Goal: Information Seeking & Learning: Learn about a topic

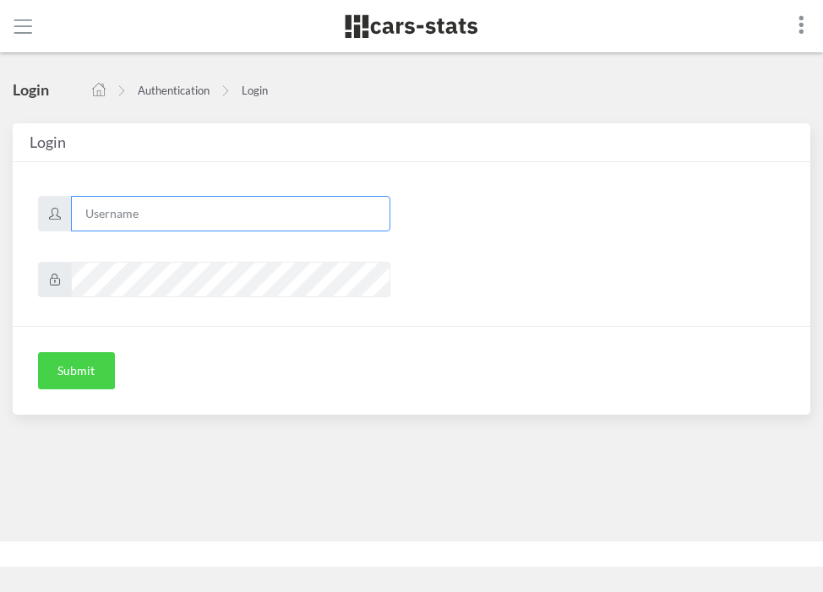
type input "[EMAIL_ADDRESS][DOMAIN_NAME]"
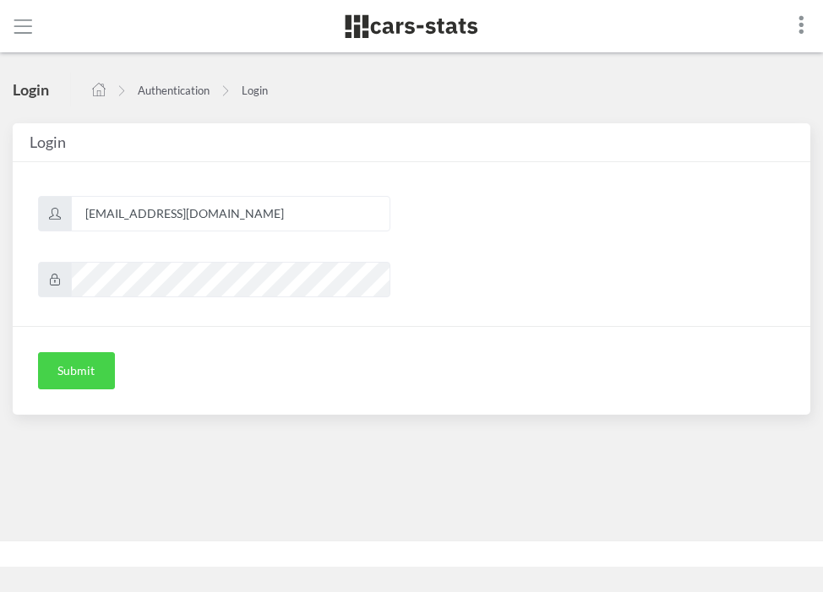
click at [68, 374] on button "Submit" at bounding box center [76, 370] width 77 height 37
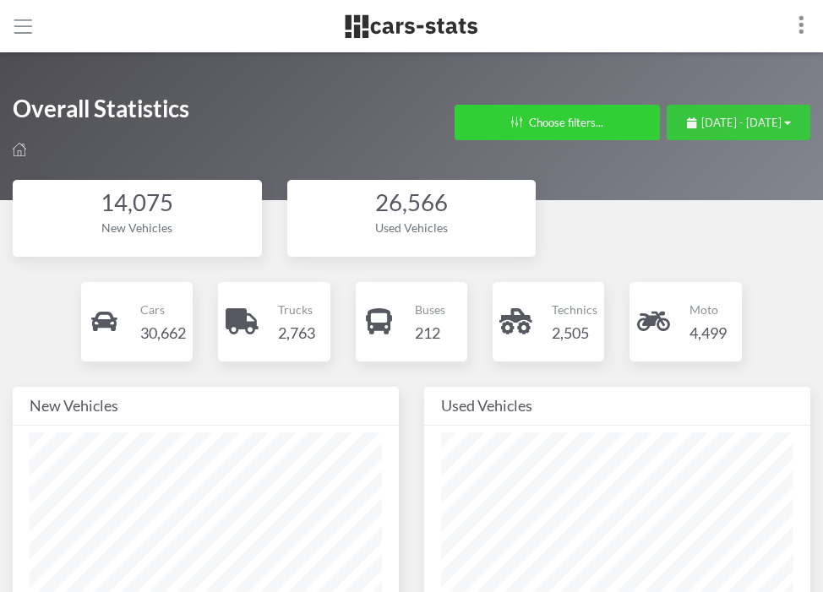
click at [701, 122] on span "September 8, 2025 - October 8, 2025" at bounding box center [741, 123] width 80 height 14
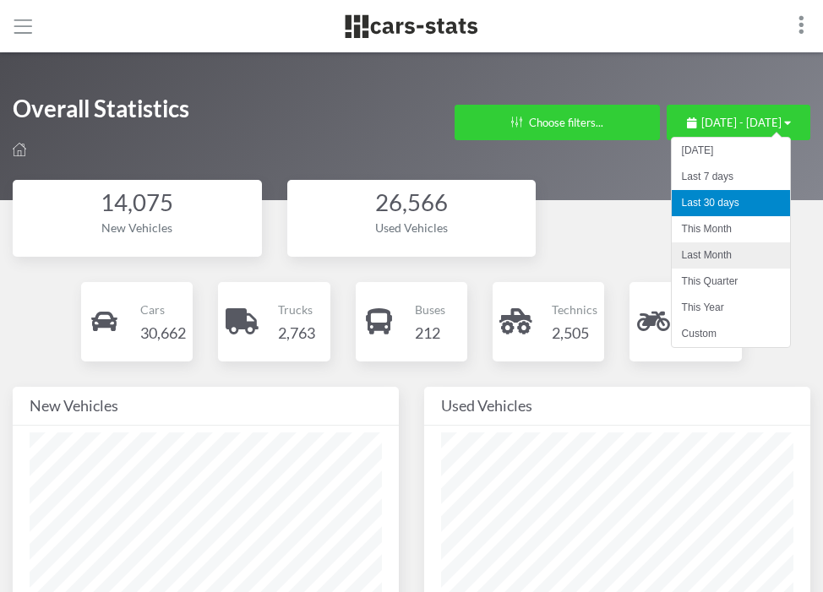
click at [718, 252] on li "Last Month" at bounding box center [731, 255] width 118 height 26
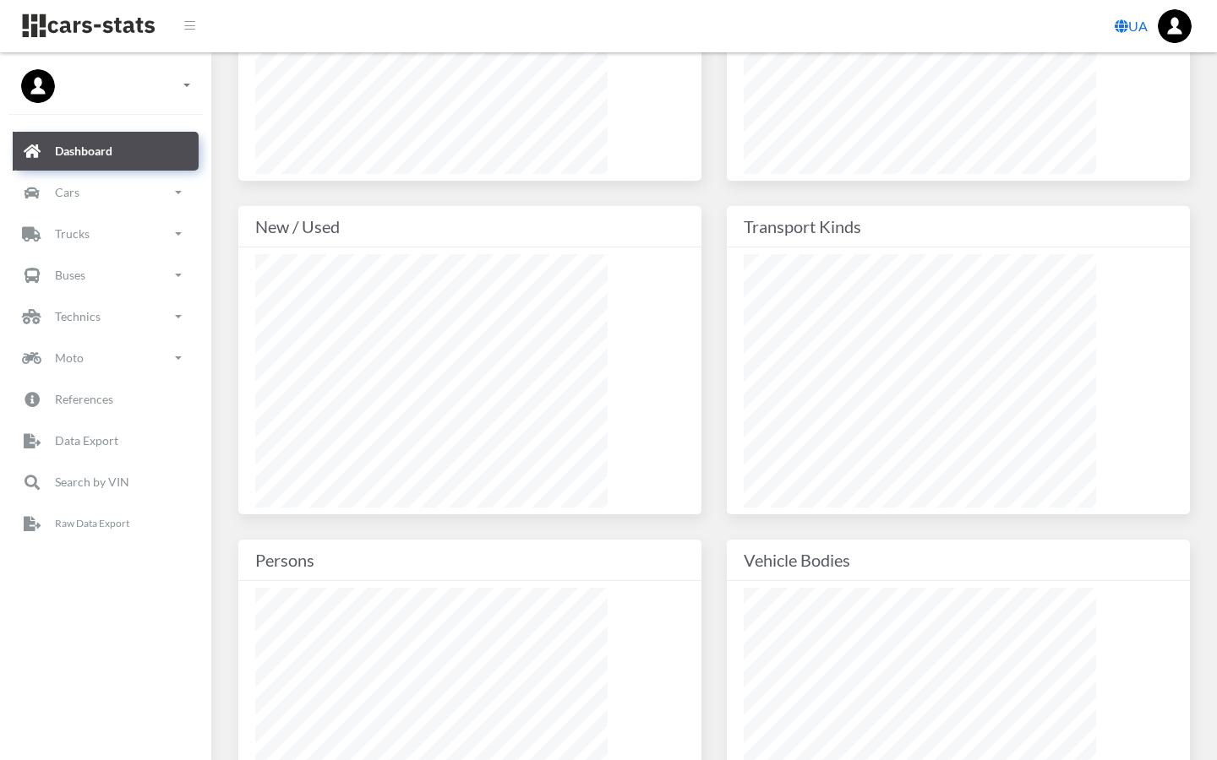
scroll to position [253, 437]
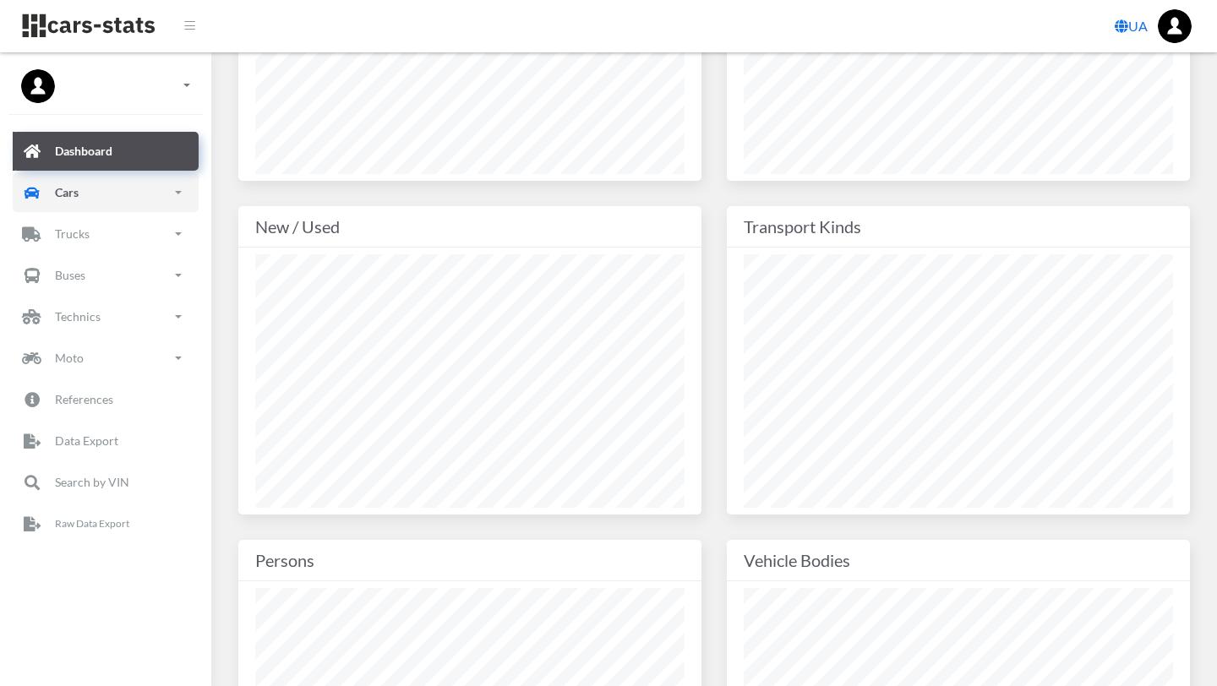
click at [95, 193] on link "Cars" at bounding box center [106, 192] width 186 height 39
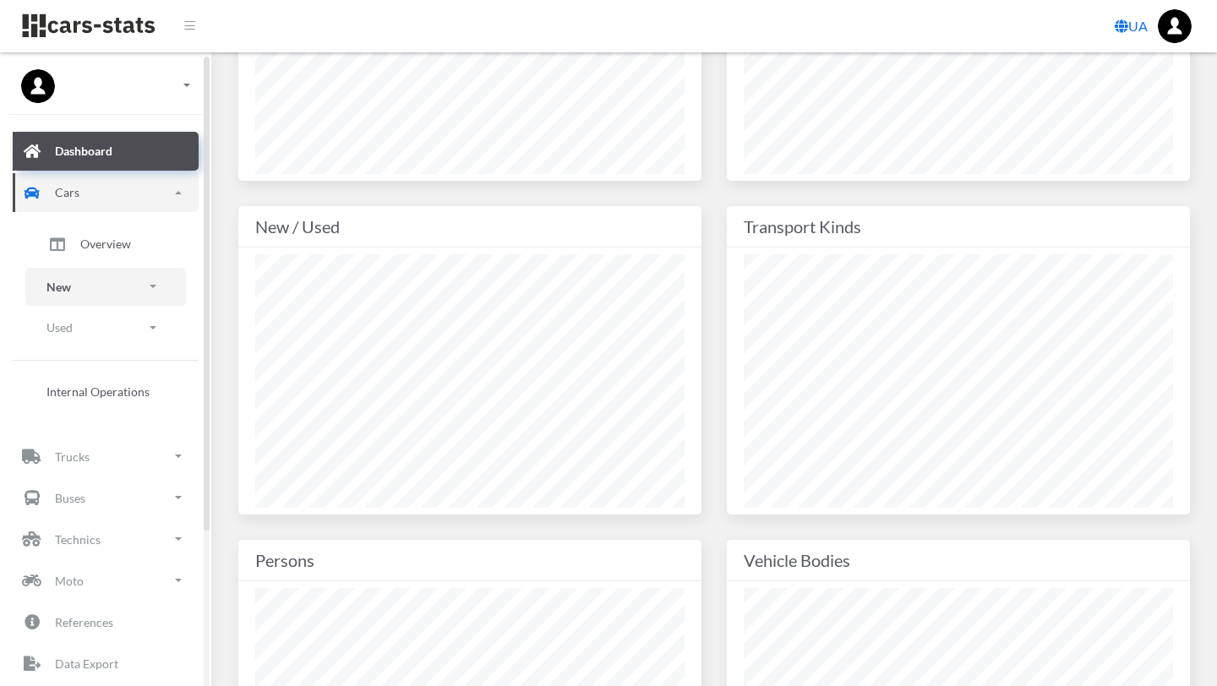
drag, startPoint x: 95, startPoint y: 193, endPoint x: 62, endPoint y: 287, distance: 100.5
click at [62, 287] on p "New" at bounding box center [58, 286] width 24 height 21
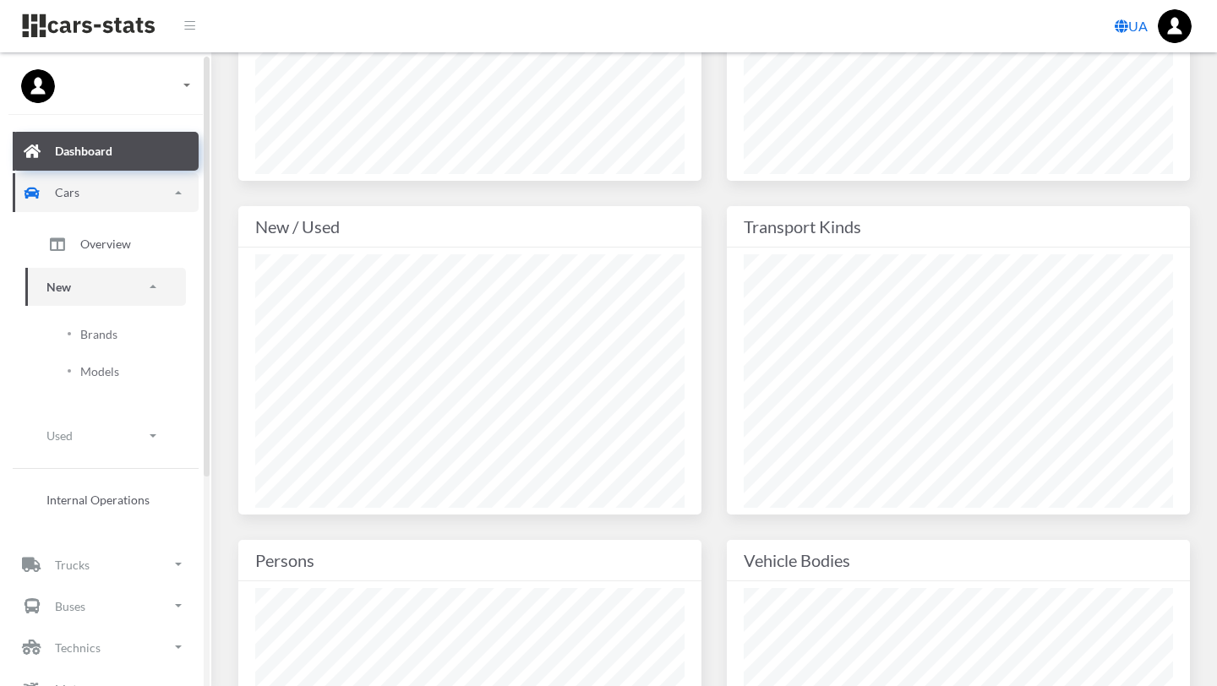
click at [98, 335] on span "Brands" at bounding box center [98, 334] width 37 height 18
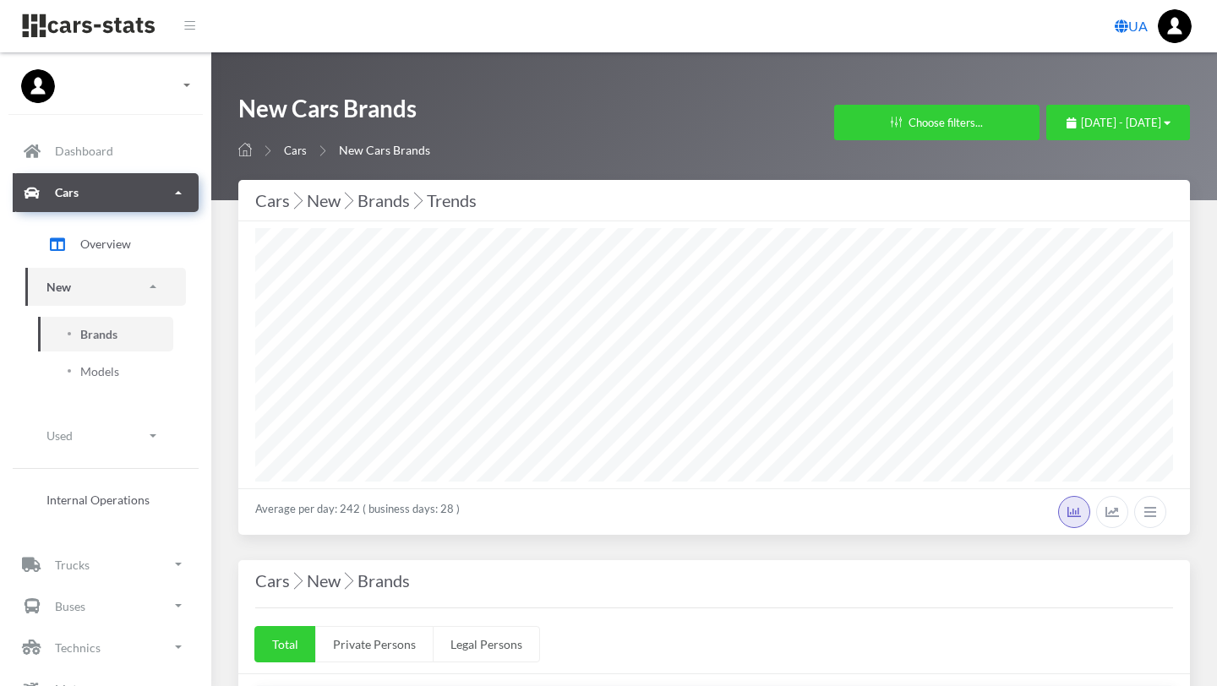
select select "25"
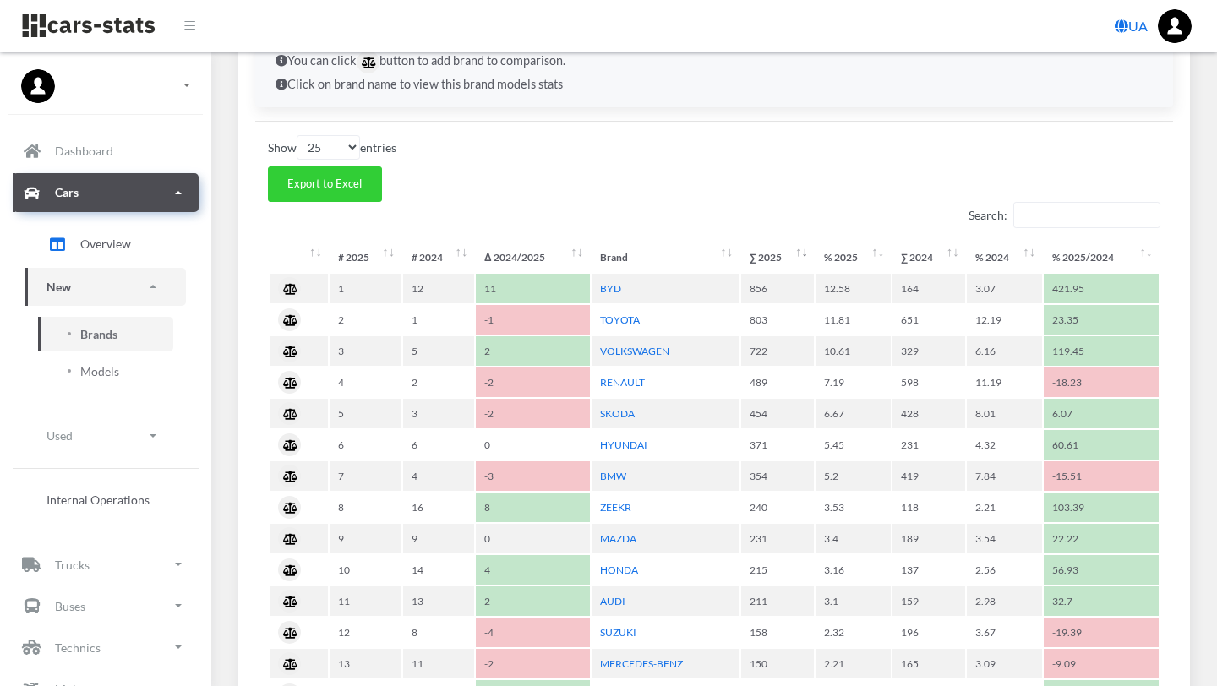
scroll to position [649, 0]
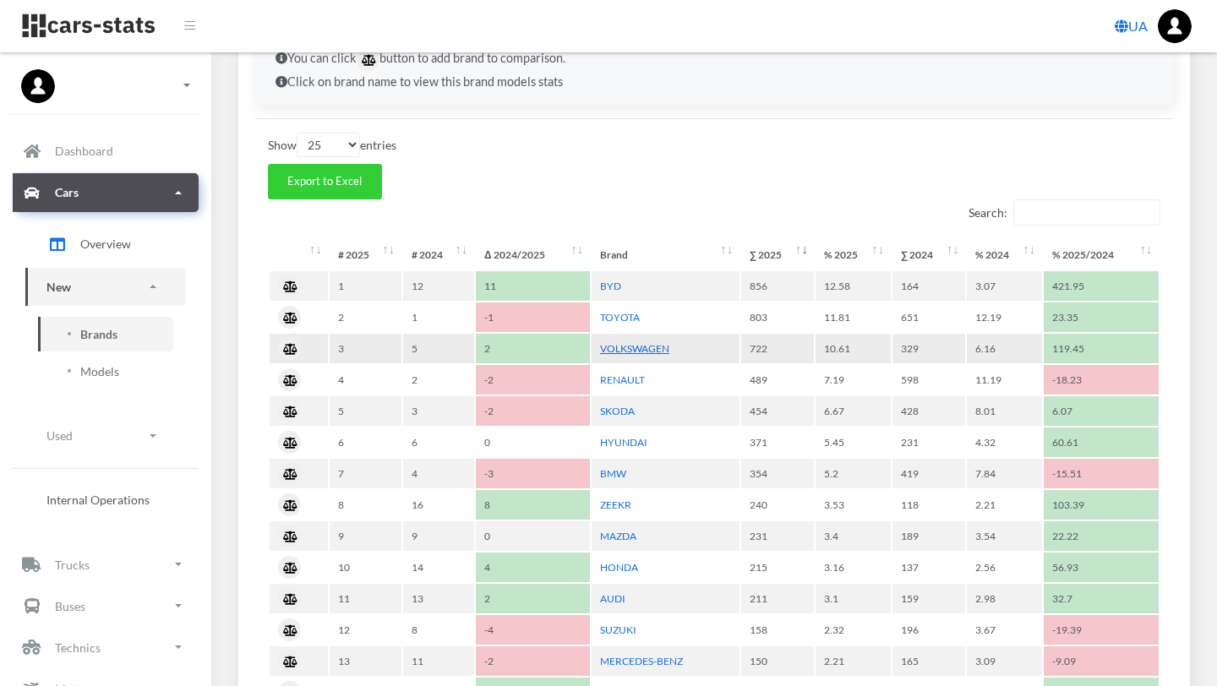
click at [643, 350] on link "VOLKSWAGEN" at bounding box center [634, 348] width 69 height 13
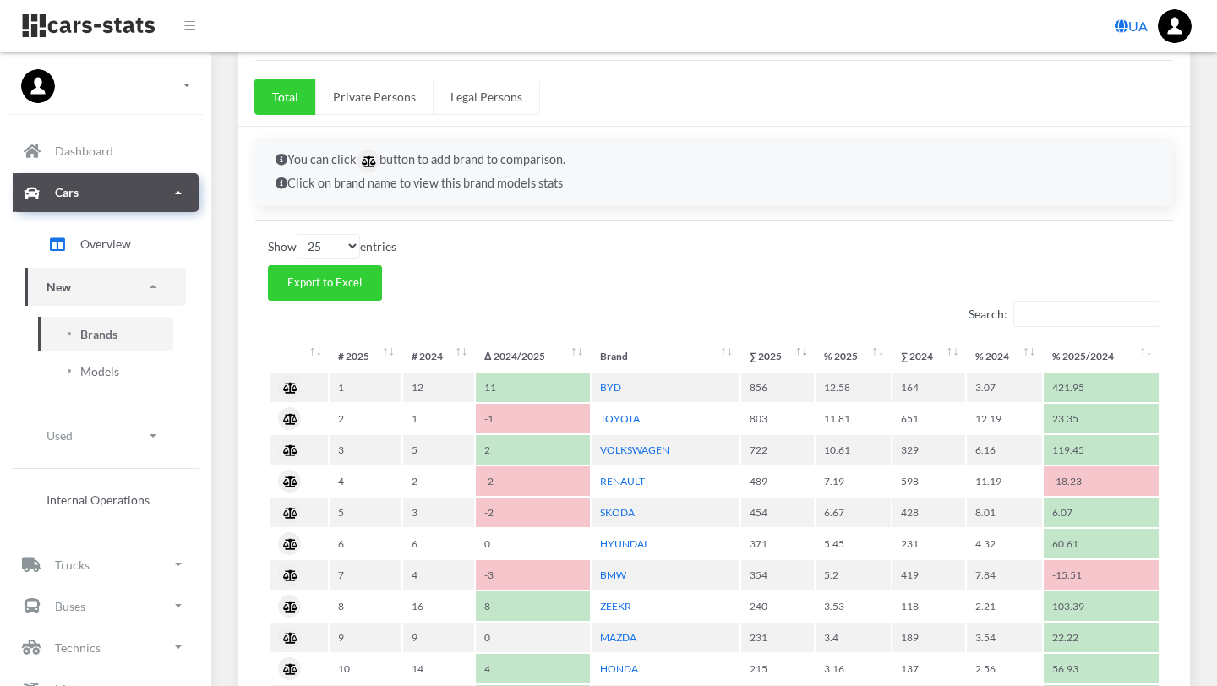
scroll to position [579, 0]
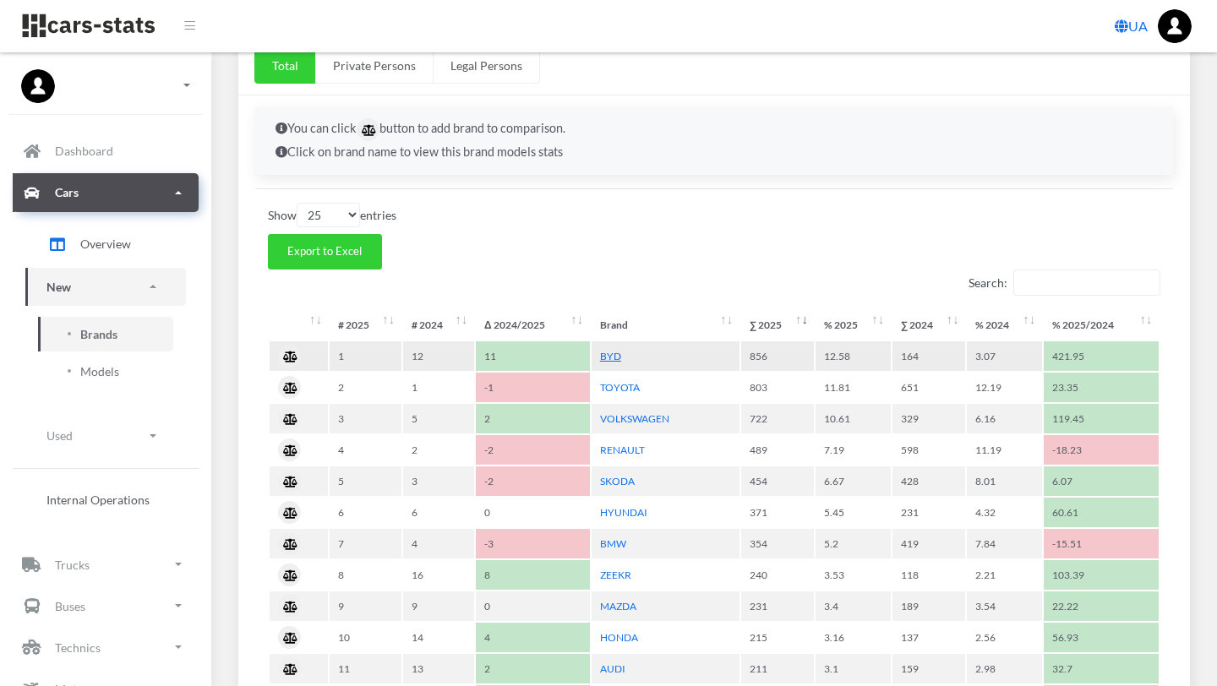
click at [608, 357] on link "BYD" at bounding box center [610, 356] width 21 height 13
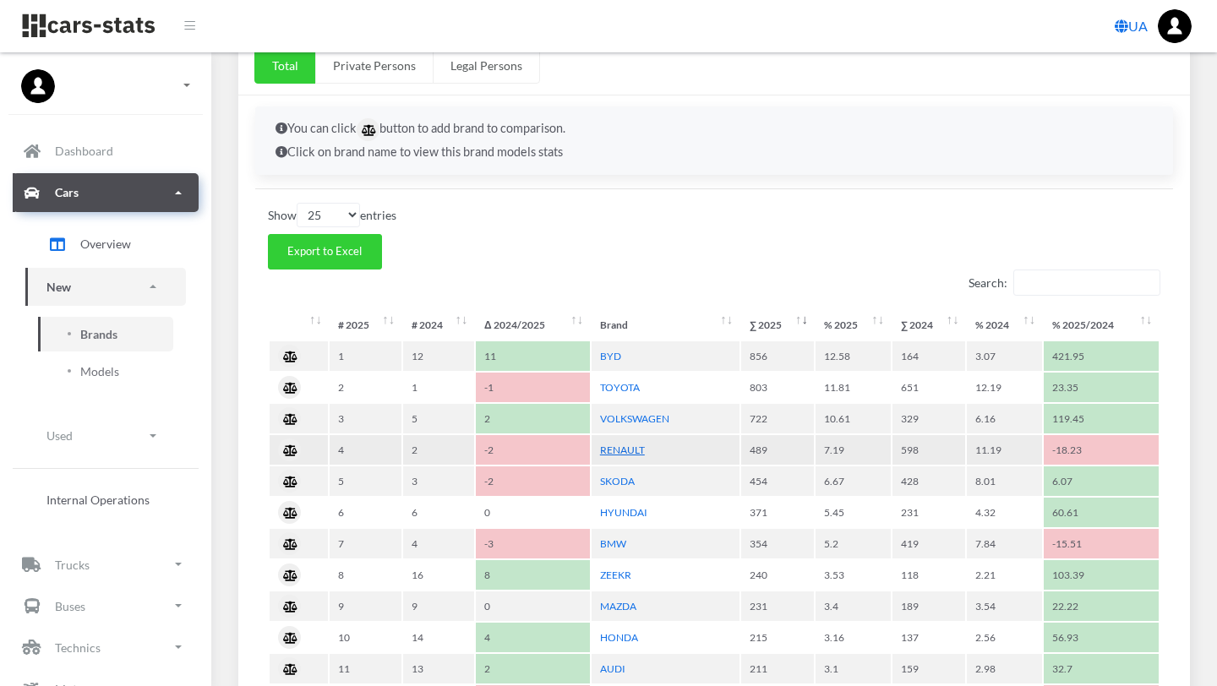
click at [617, 444] on link "RENAULT" at bounding box center [622, 450] width 45 height 13
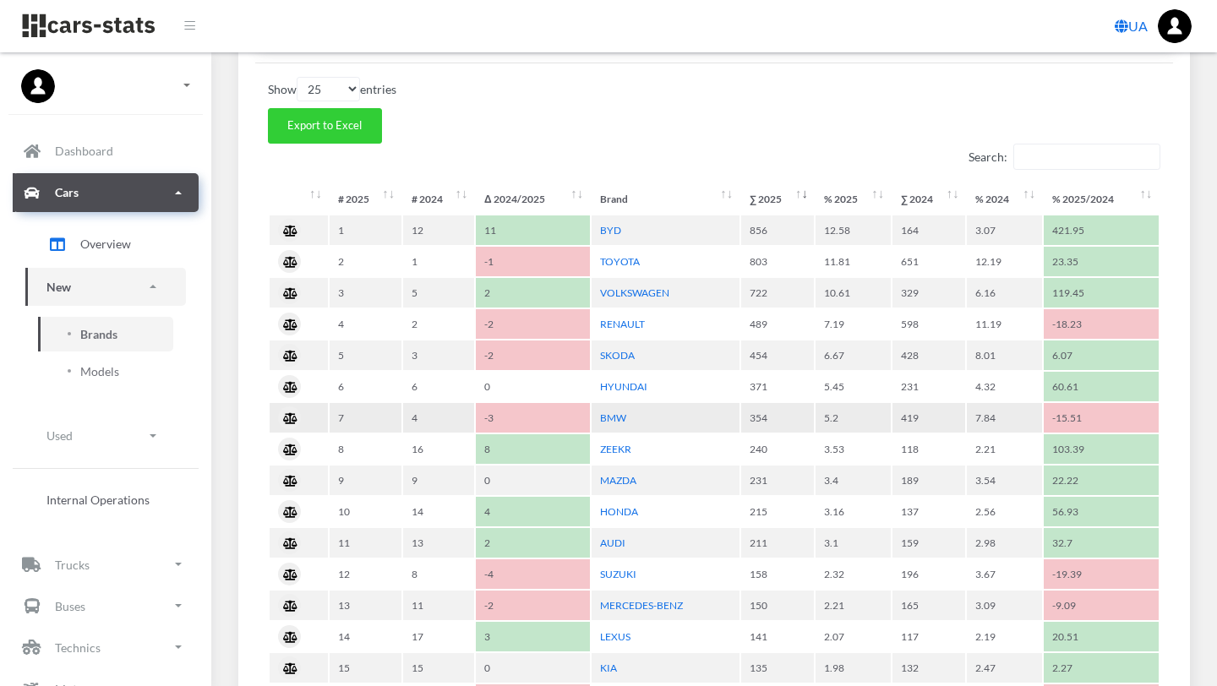
scroll to position [725, 0]
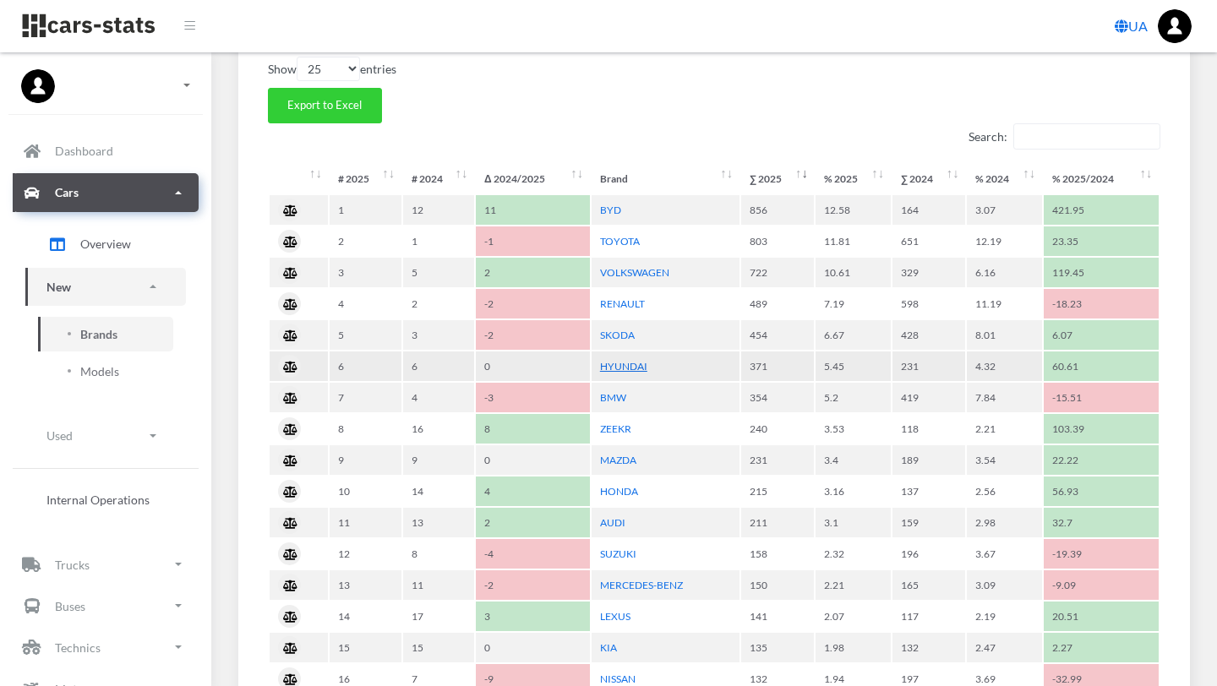
click at [626, 363] on link "HYUNDAI" at bounding box center [623, 366] width 47 height 13
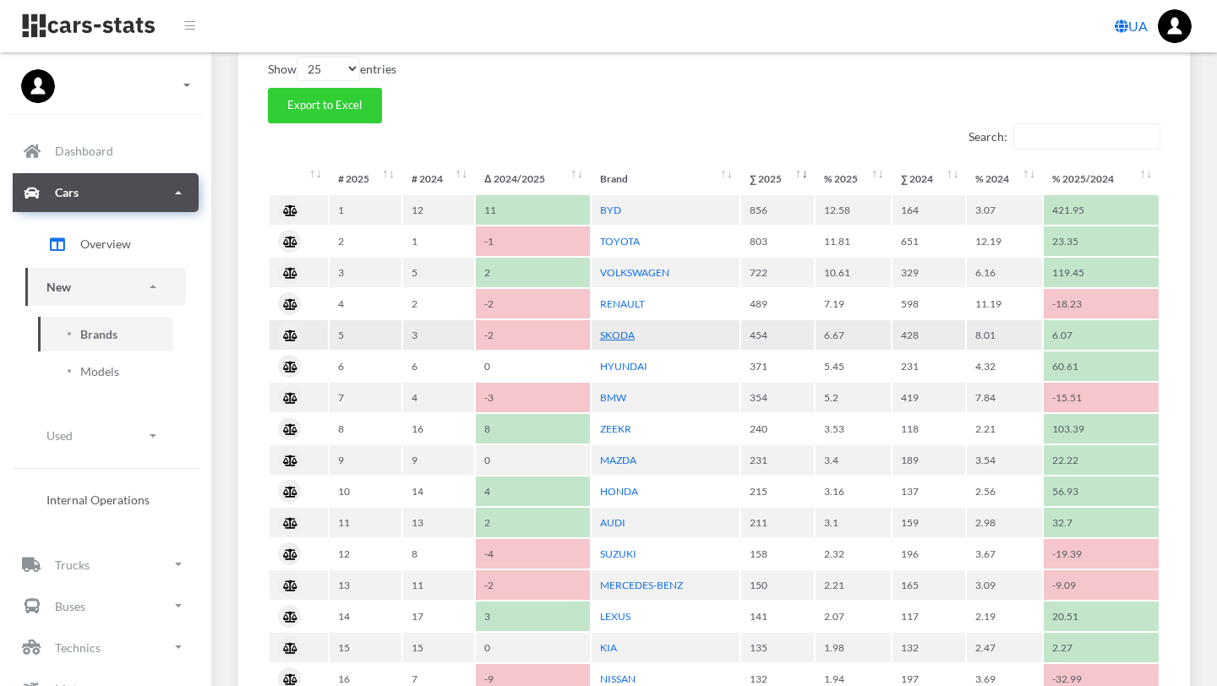
click at [617, 335] on link "SKODA" at bounding box center [617, 335] width 35 height 13
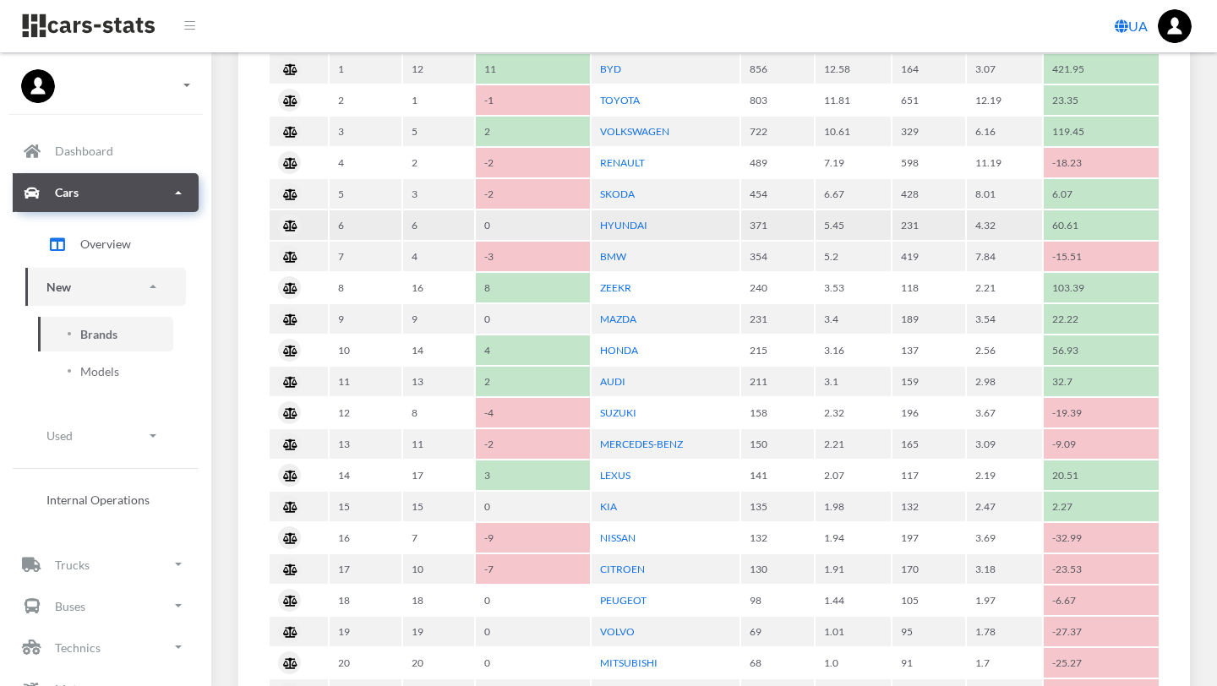
scroll to position [876, 0]
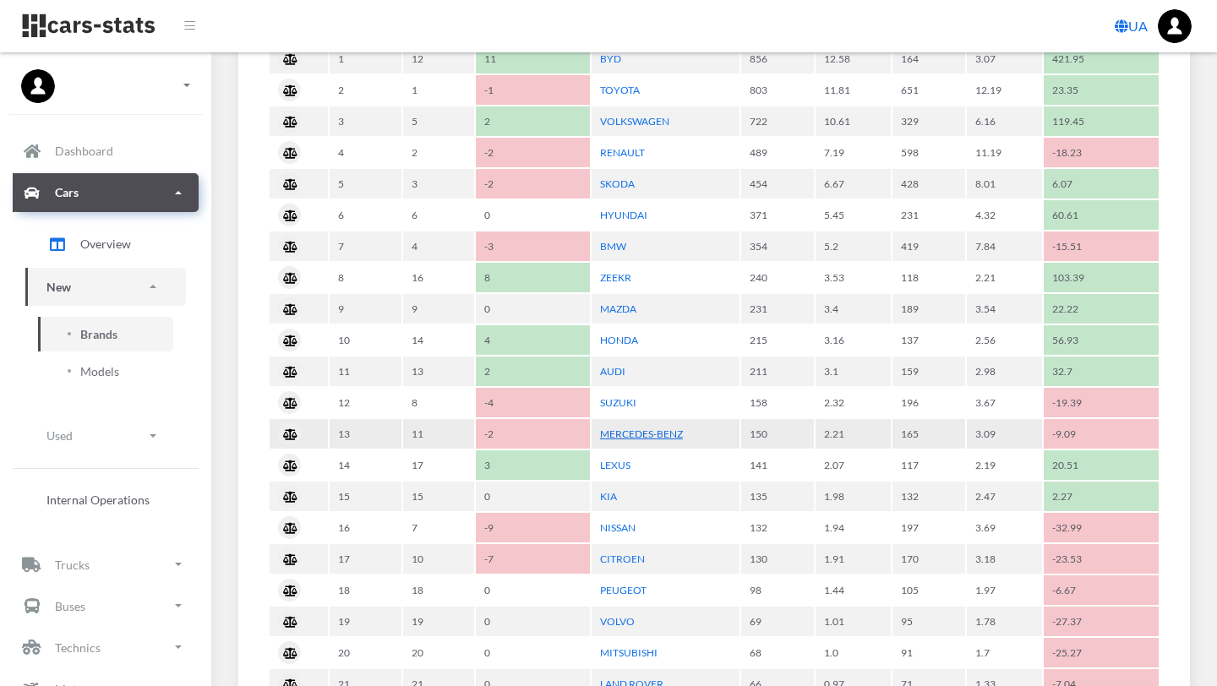
click at [627, 433] on link "MERCEDES-BENZ" at bounding box center [641, 433] width 83 height 13
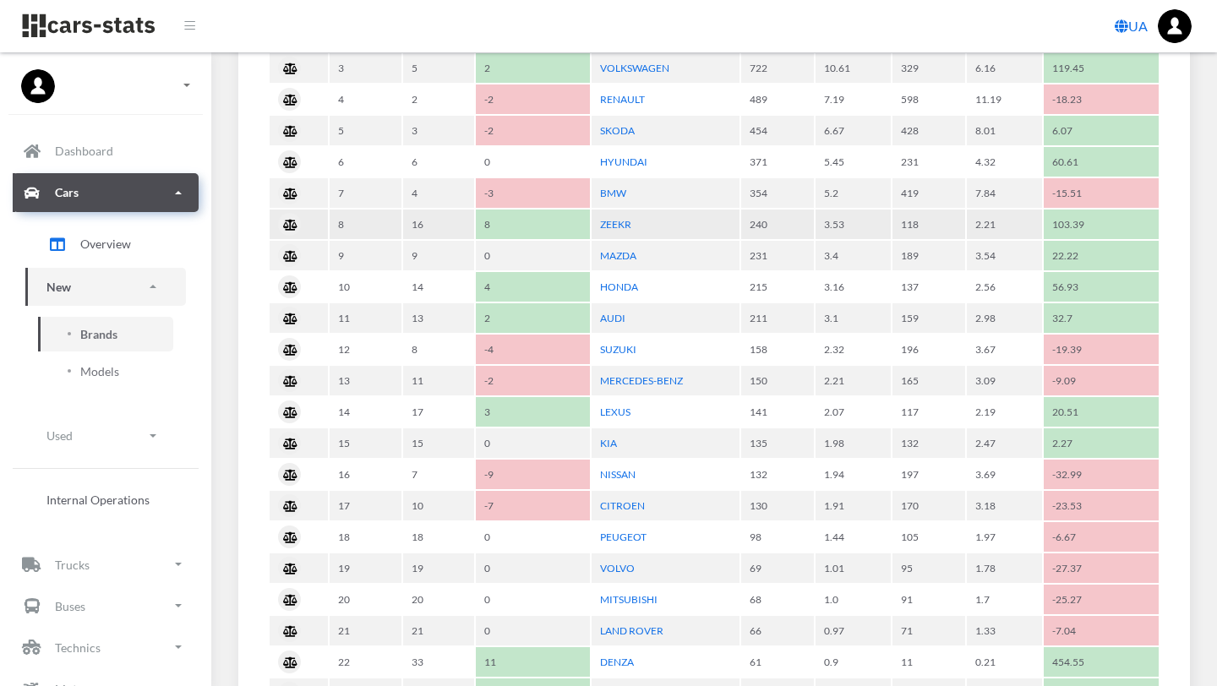
scroll to position [945, 0]
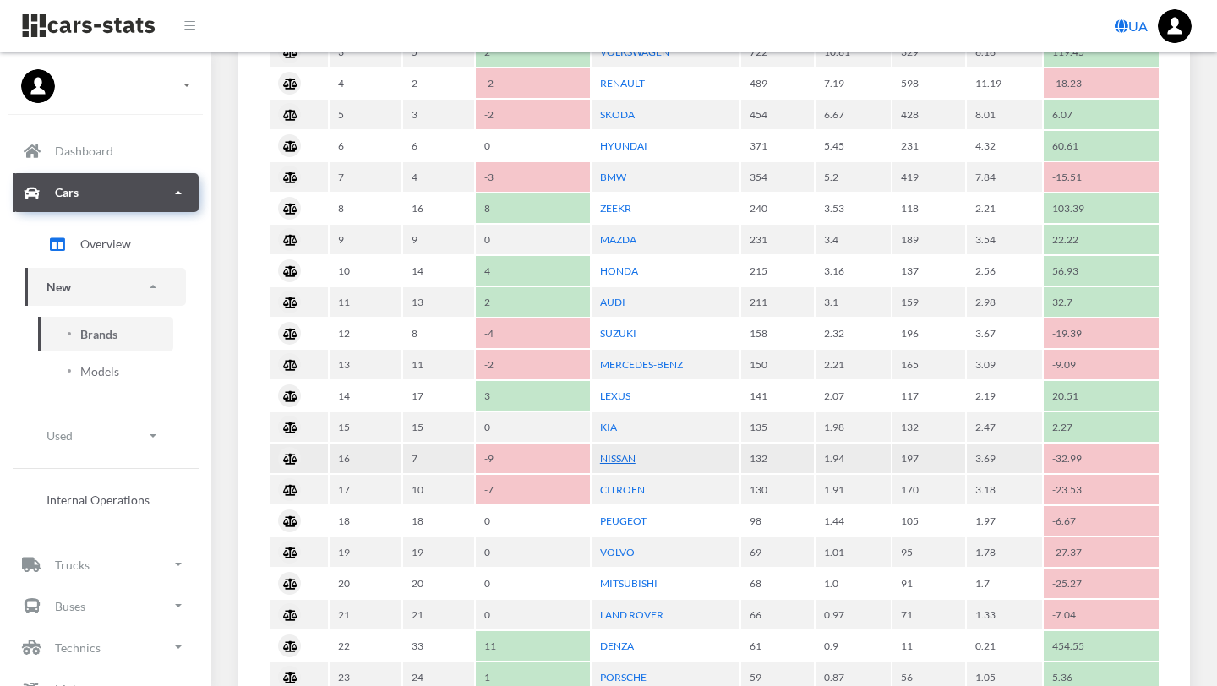
click at [618, 457] on link "NISSAN" at bounding box center [617, 458] width 35 height 13
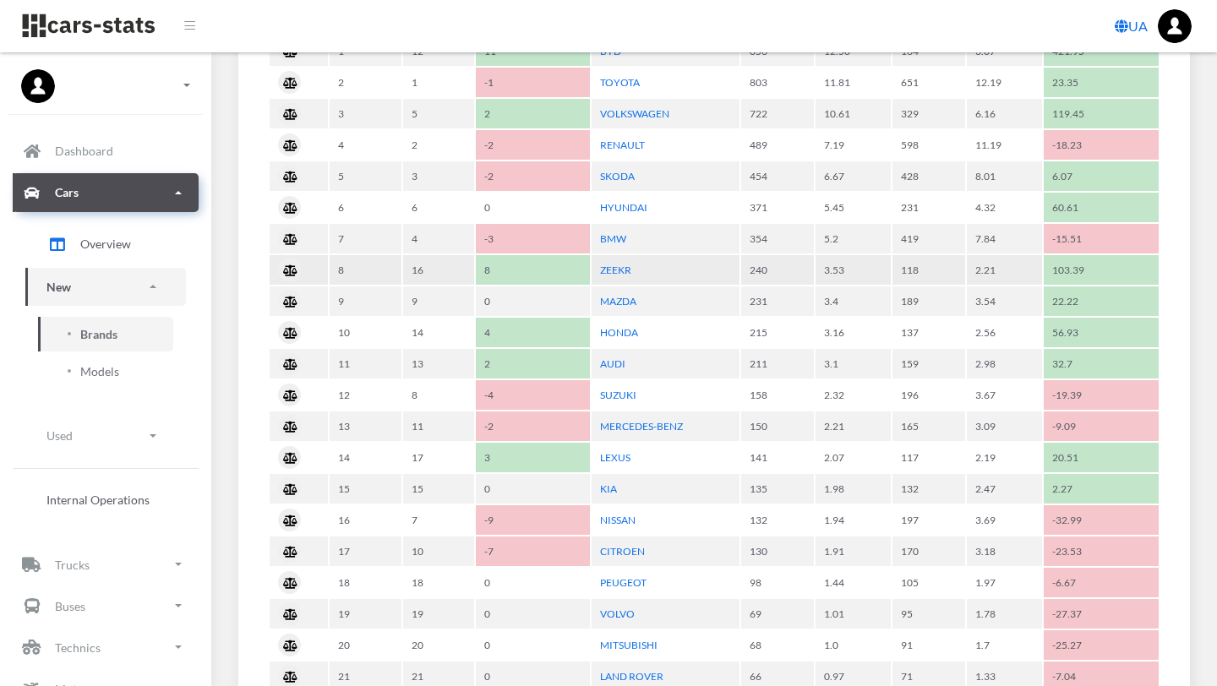
scroll to position [893, 0]
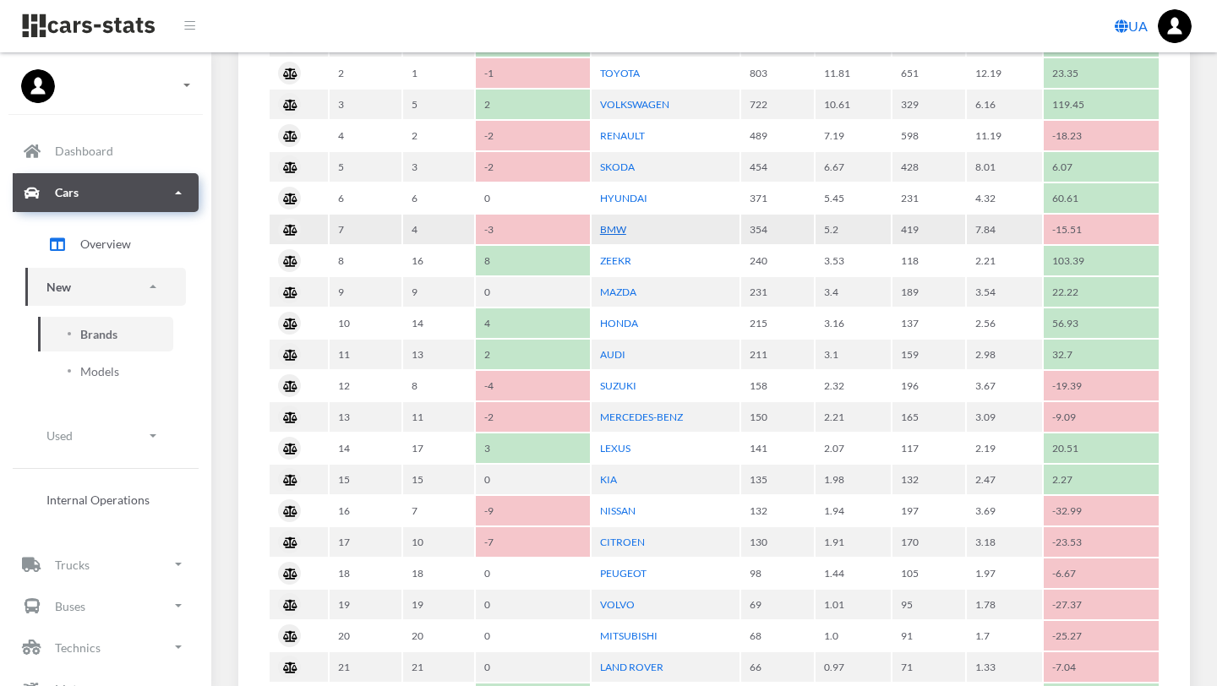
click at [610, 226] on link "BMW" at bounding box center [613, 229] width 26 height 13
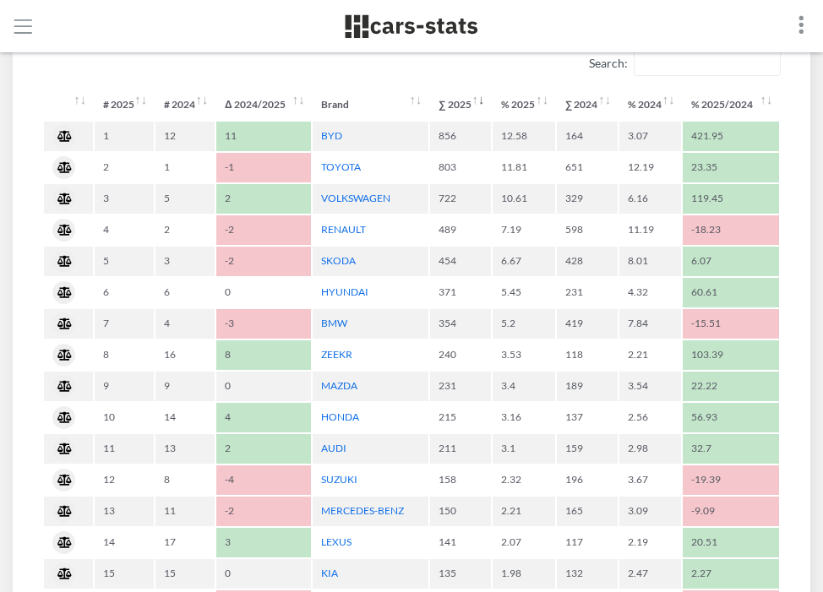
scroll to position [844552, 844486]
click at [335, 387] on link "MAZDA" at bounding box center [339, 385] width 36 height 13
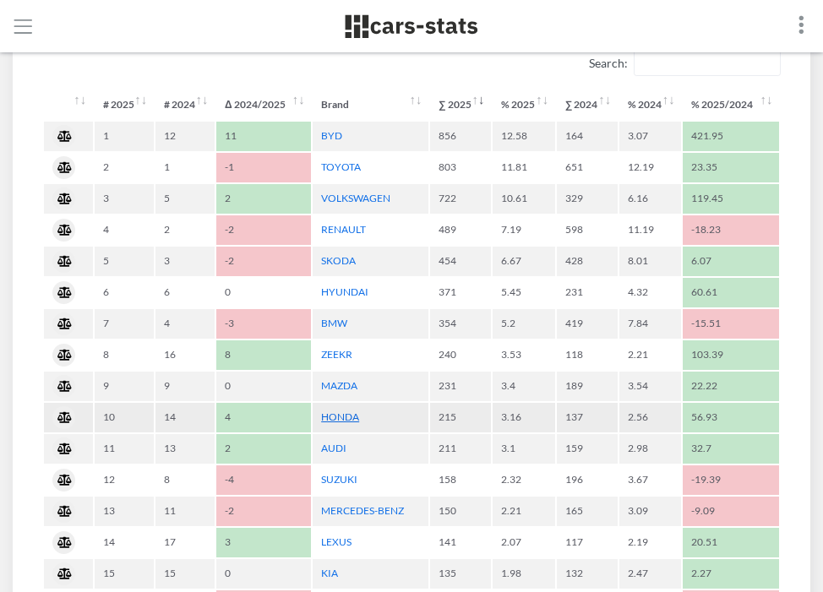
click at [338, 418] on link "HONDA" at bounding box center [340, 417] width 38 height 13
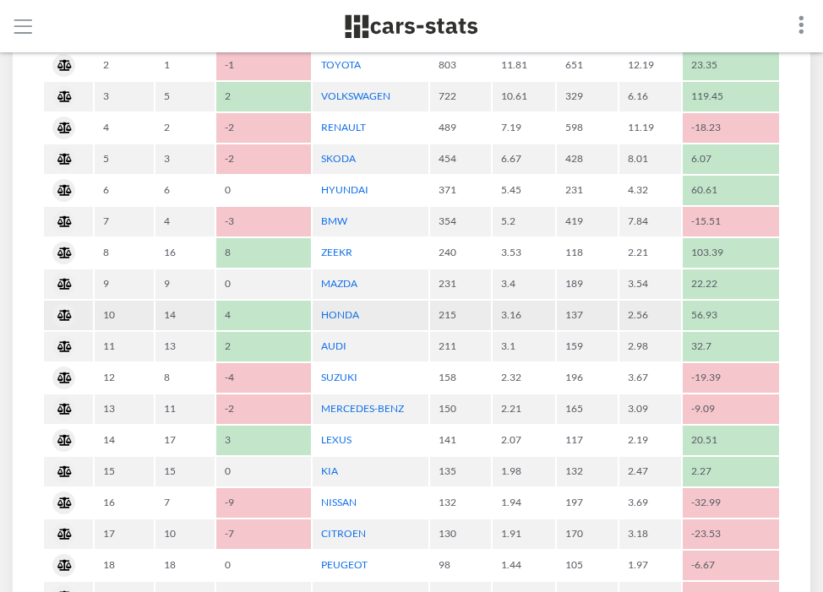
scroll to position [903, 0]
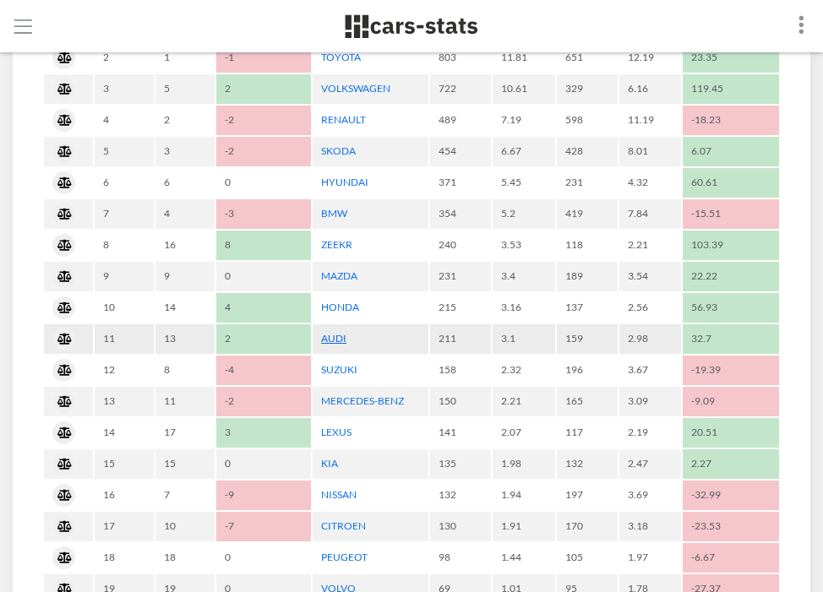
click at [332, 338] on link "AUDI" at bounding box center [333, 338] width 25 height 13
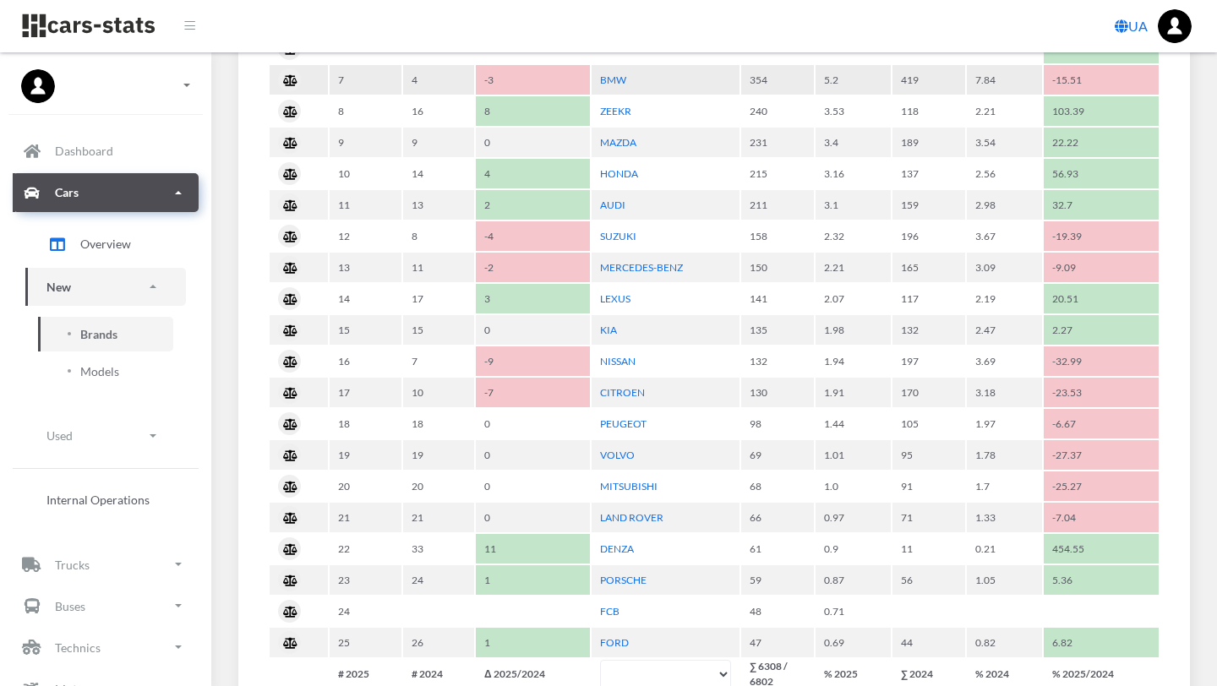
scroll to position [253, 452]
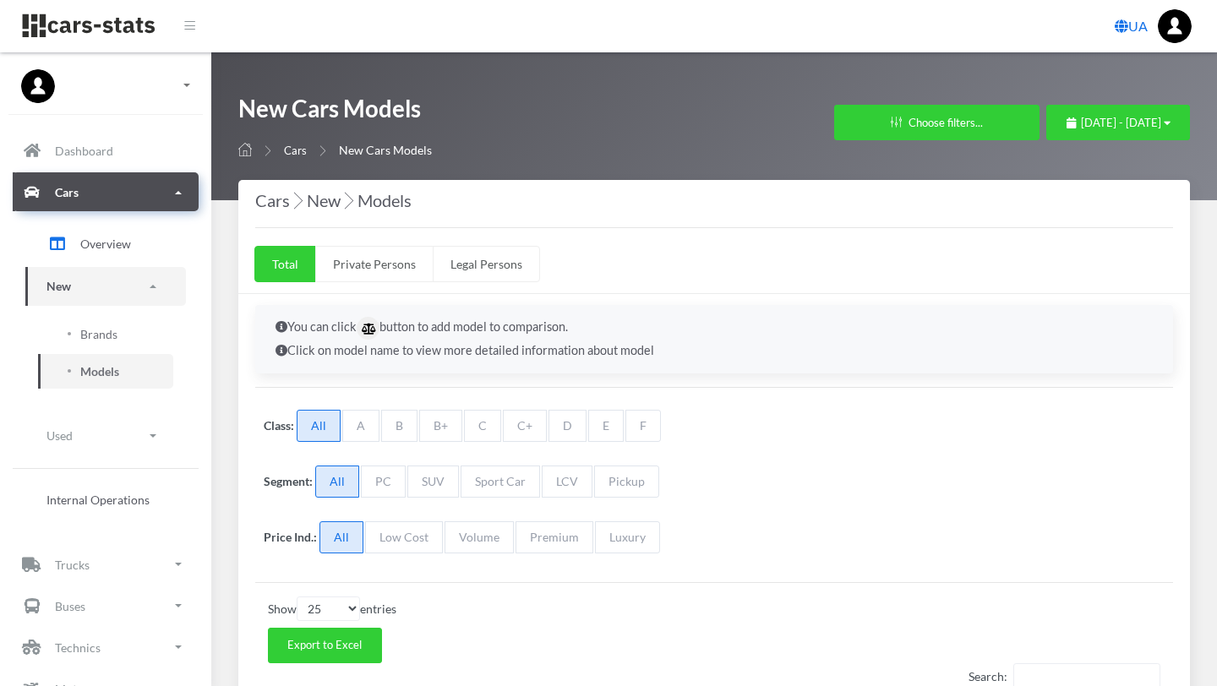
select select "25"
select select "VOLKSWAGEN"
select select "25"
select select "BYD"
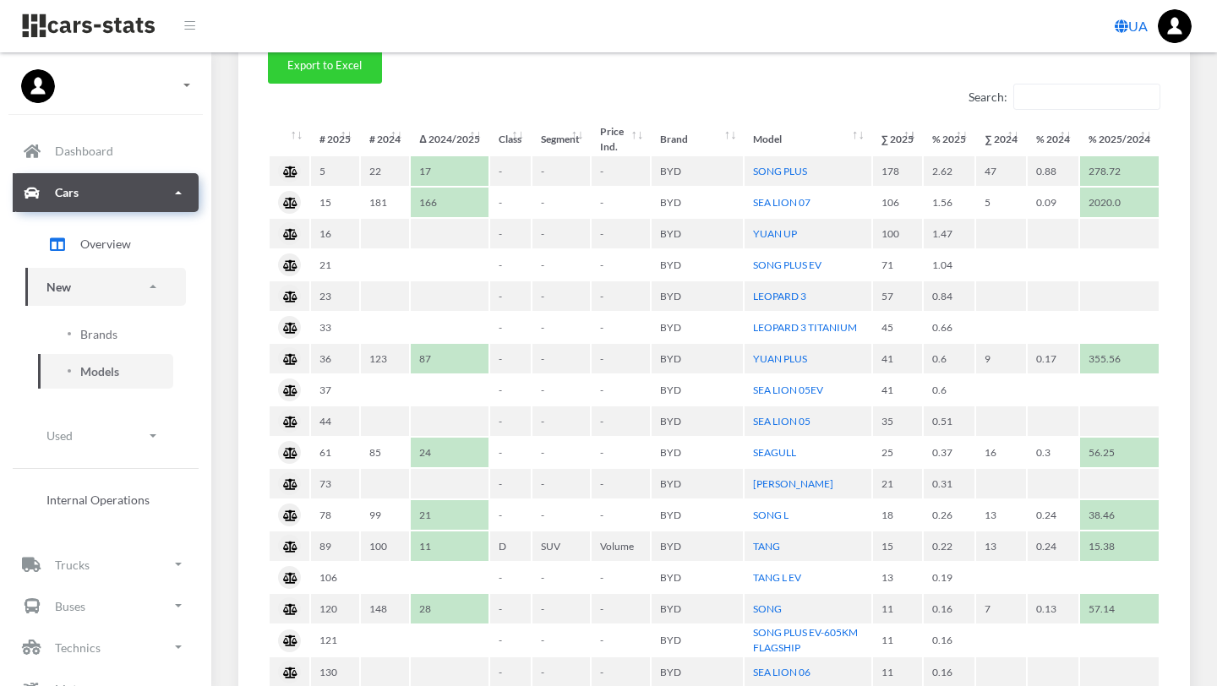
scroll to position [581, 0]
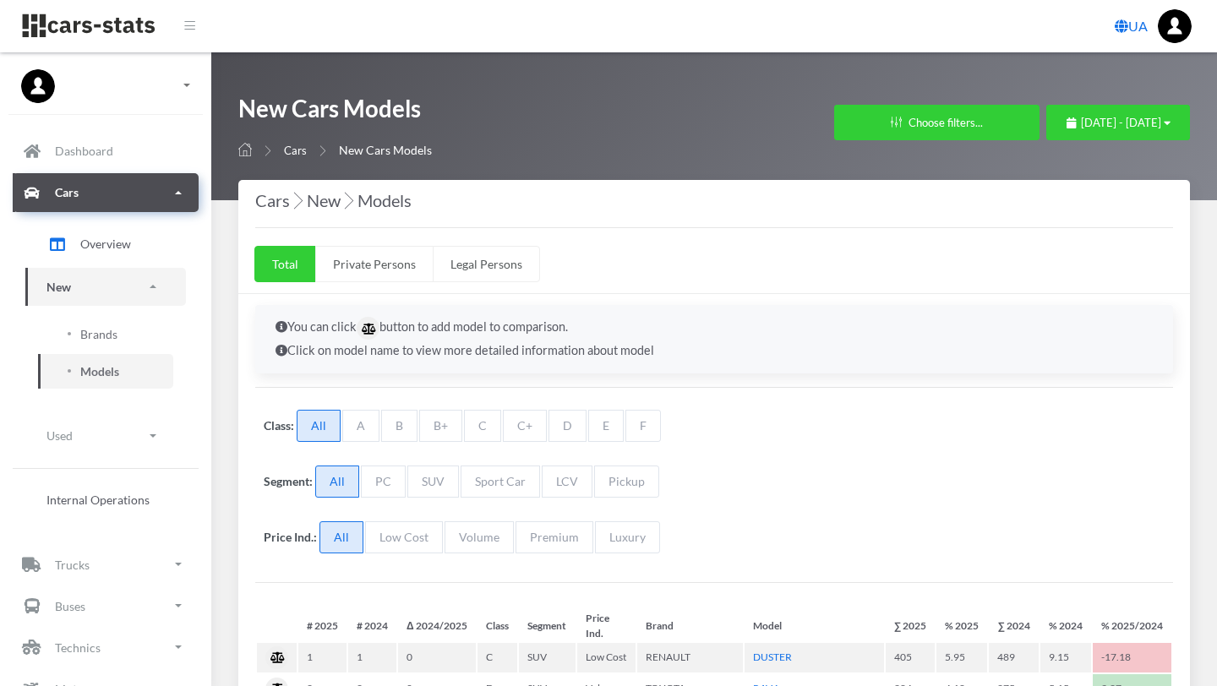
select select "25"
select select "RENAULT"
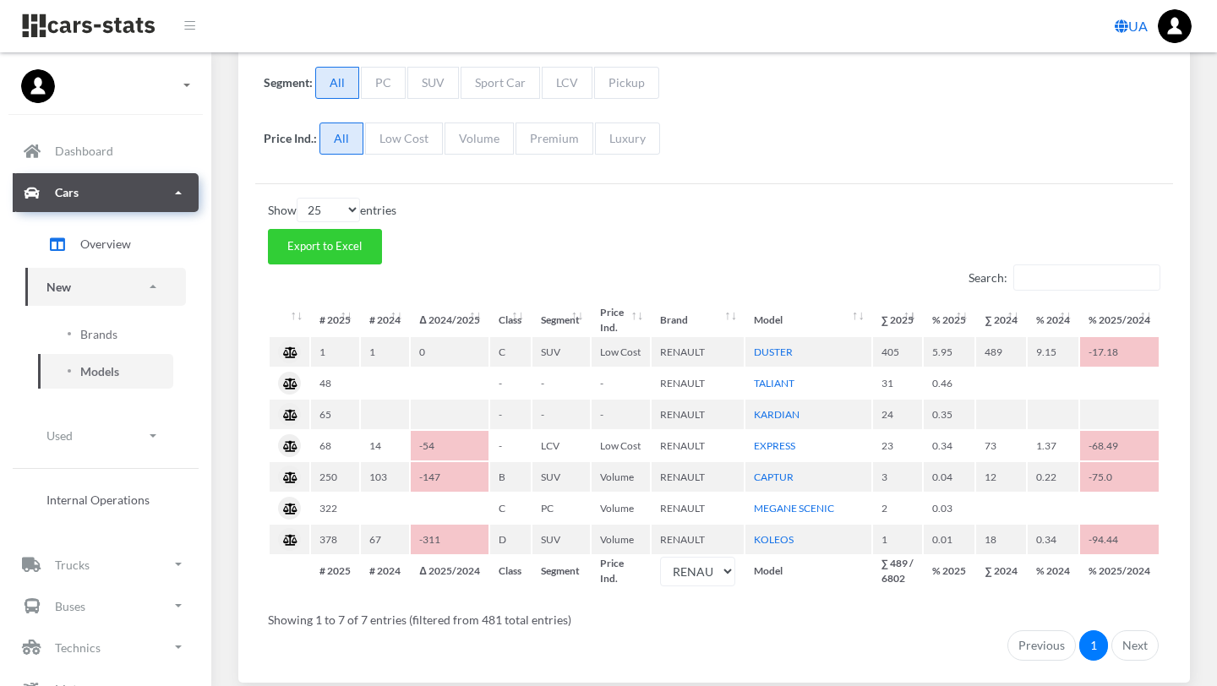
scroll to position [467, 0]
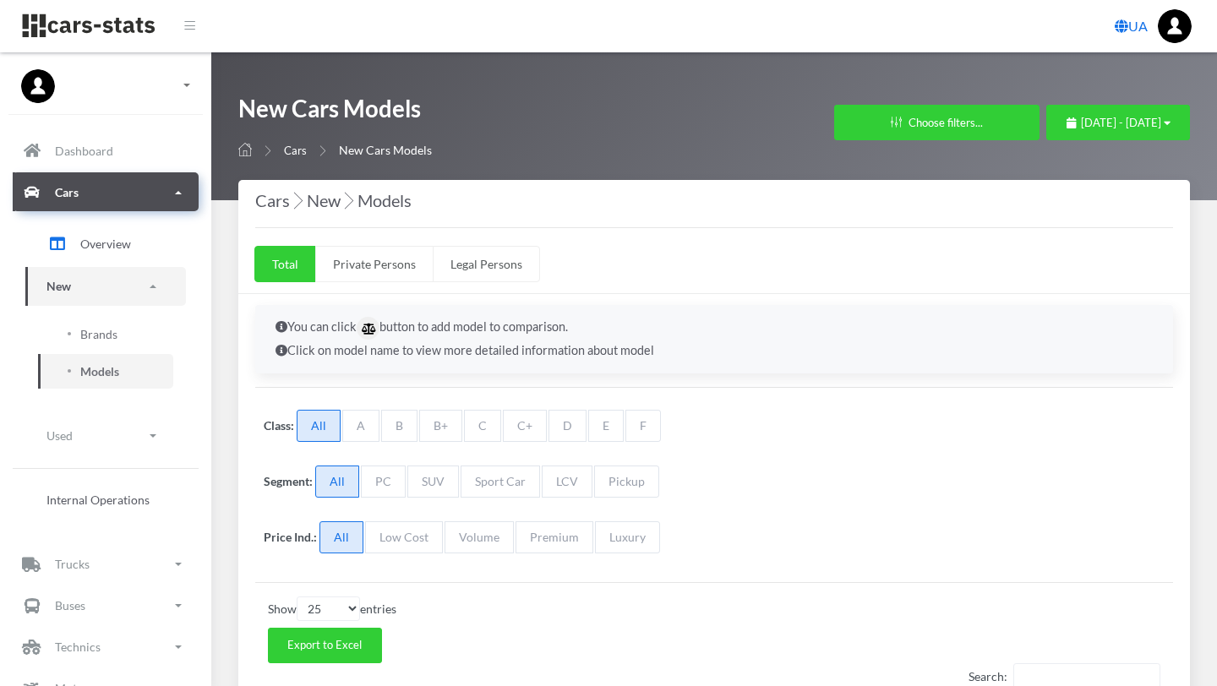
select select "25"
select select "HYUNDAI"
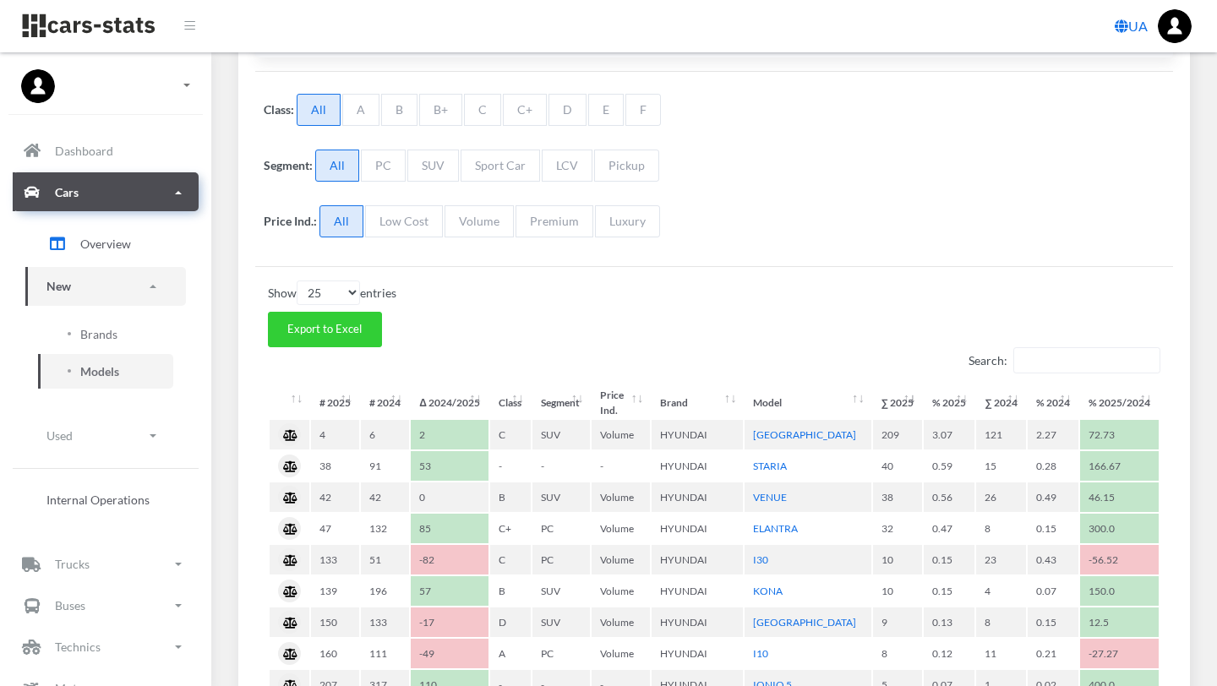
scroll to position [337, 0]
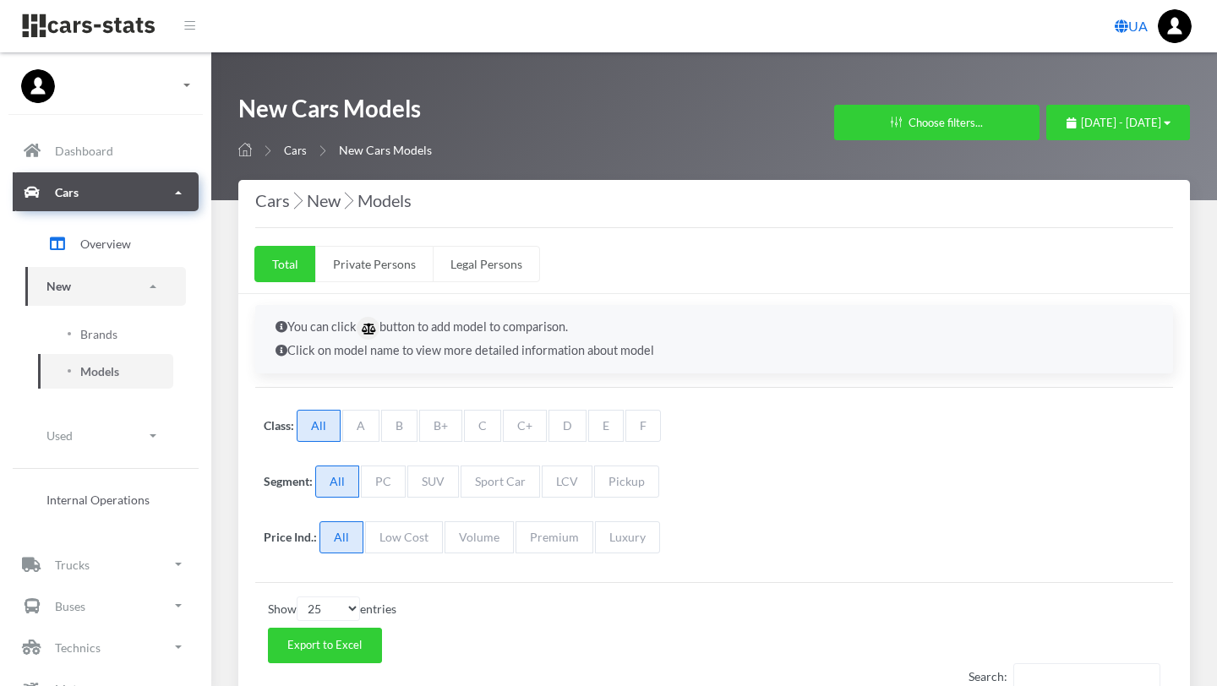
select select "25"
select select "SKODA"
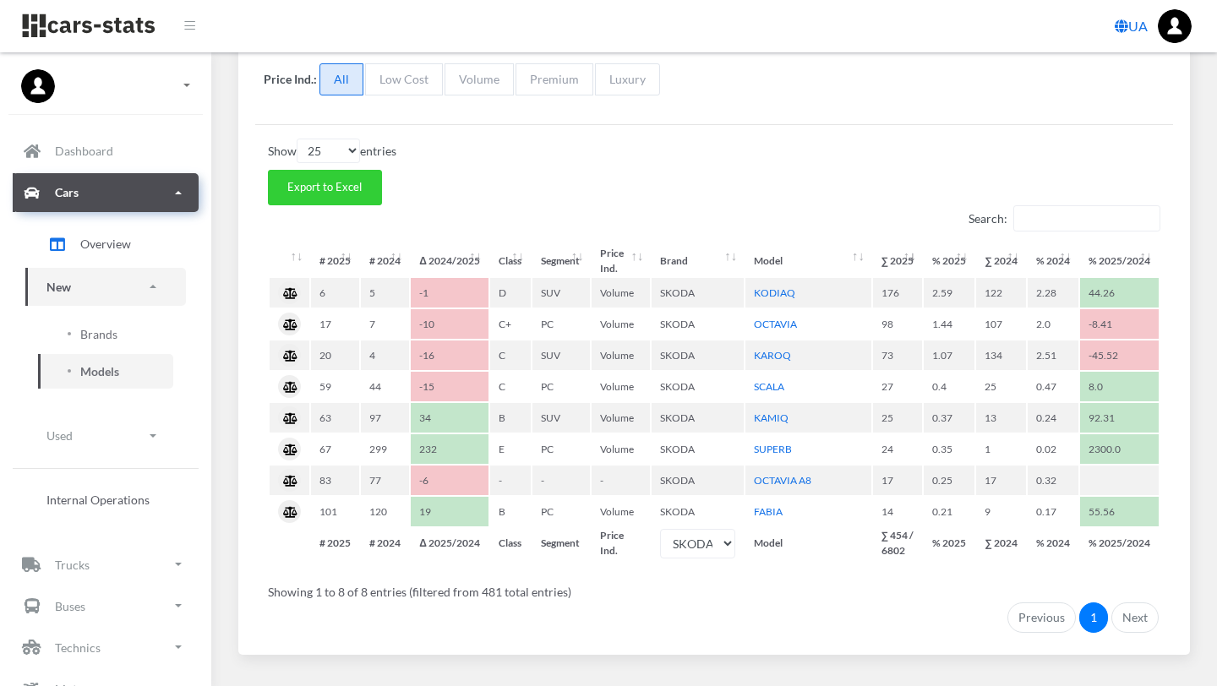
scroll to position [460, 0]
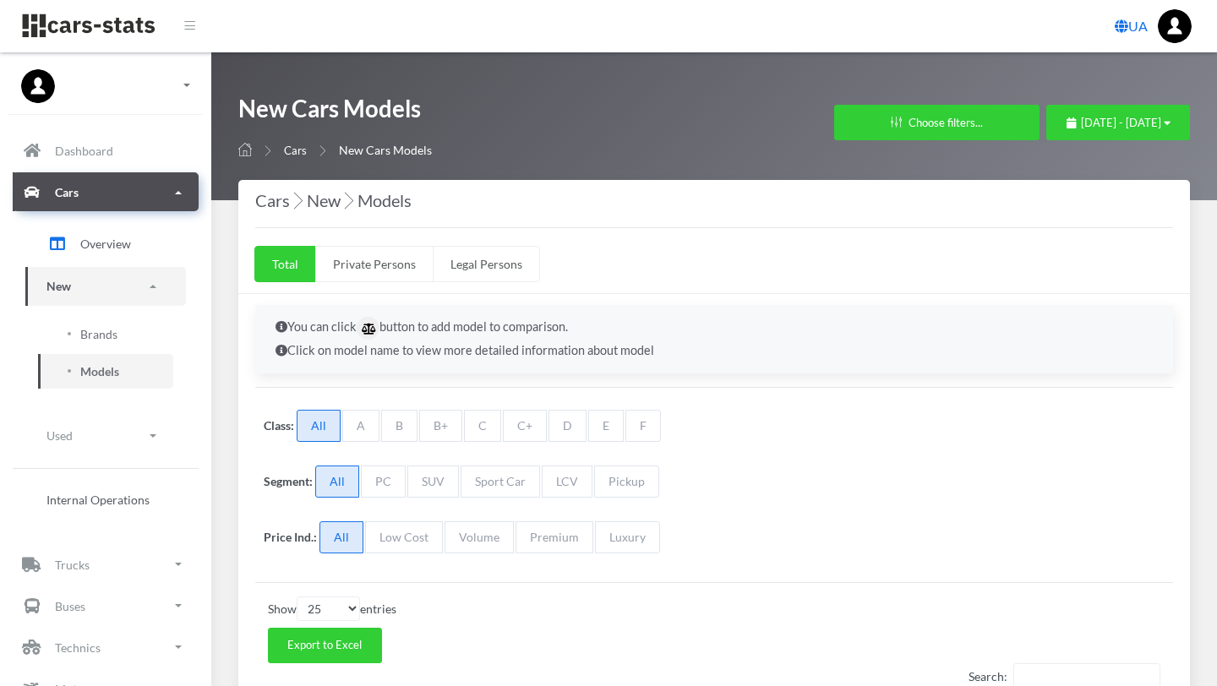
select select "25"
select select "MERCEDES-BENZ"
select select "25"
select select "NISSAN"
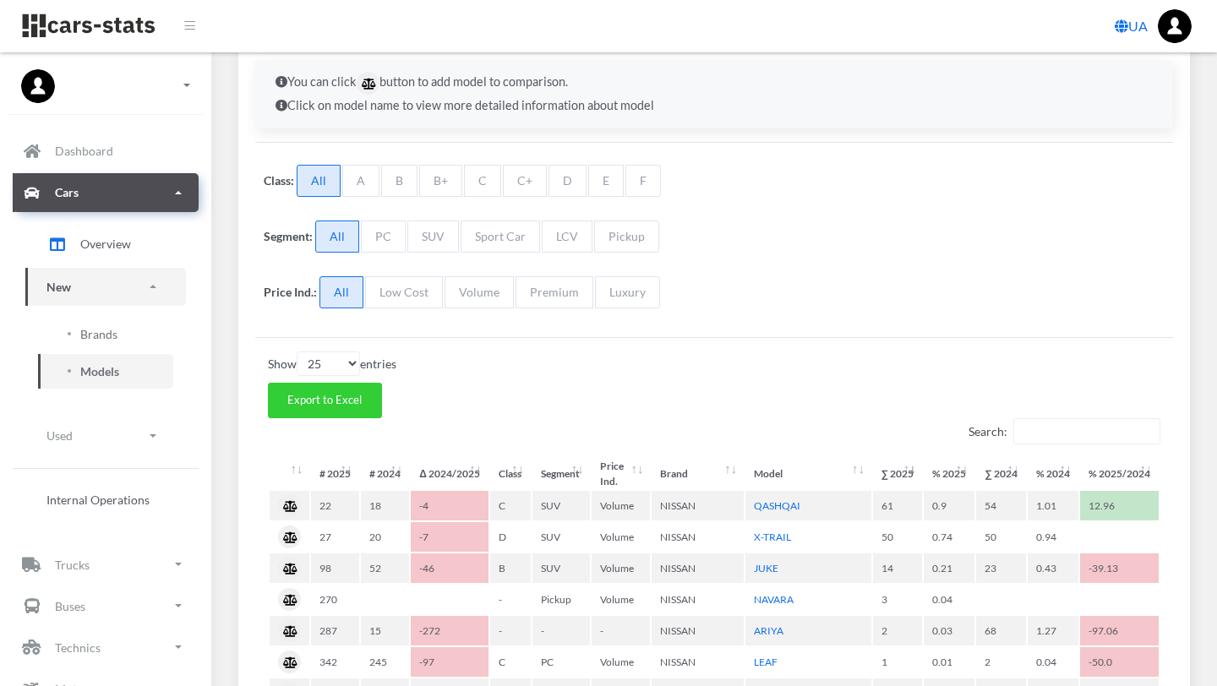
scroll to position [294, 0]
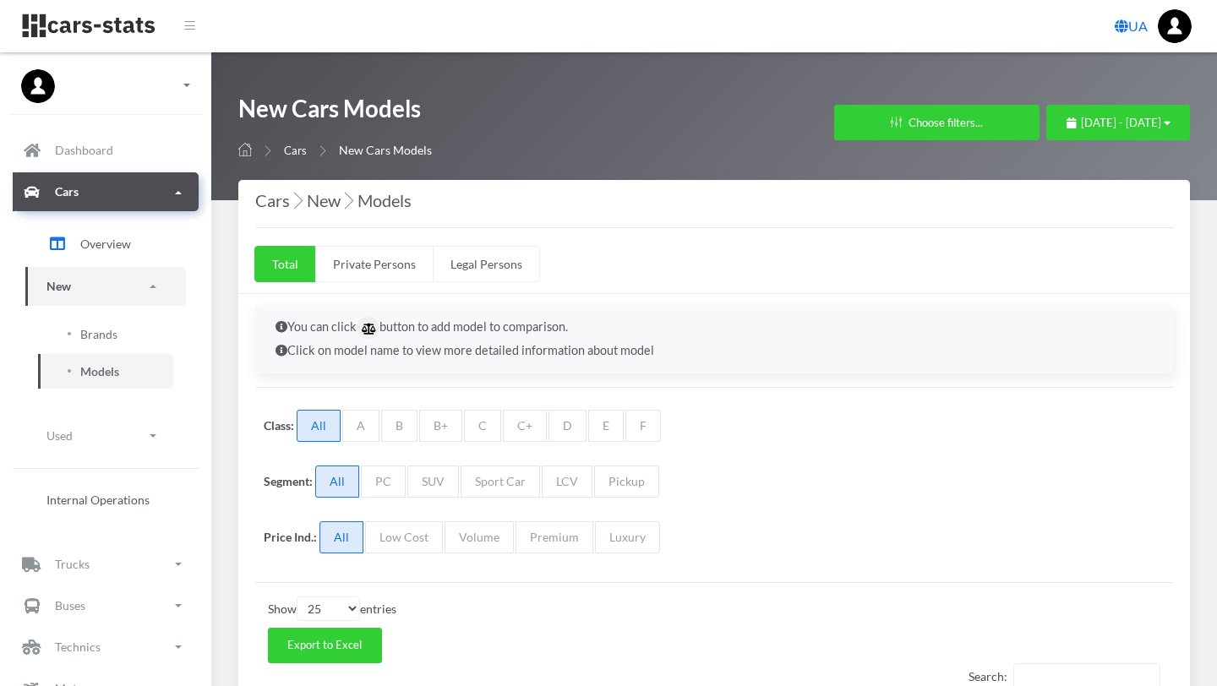
select select "25"
select select "BMW"
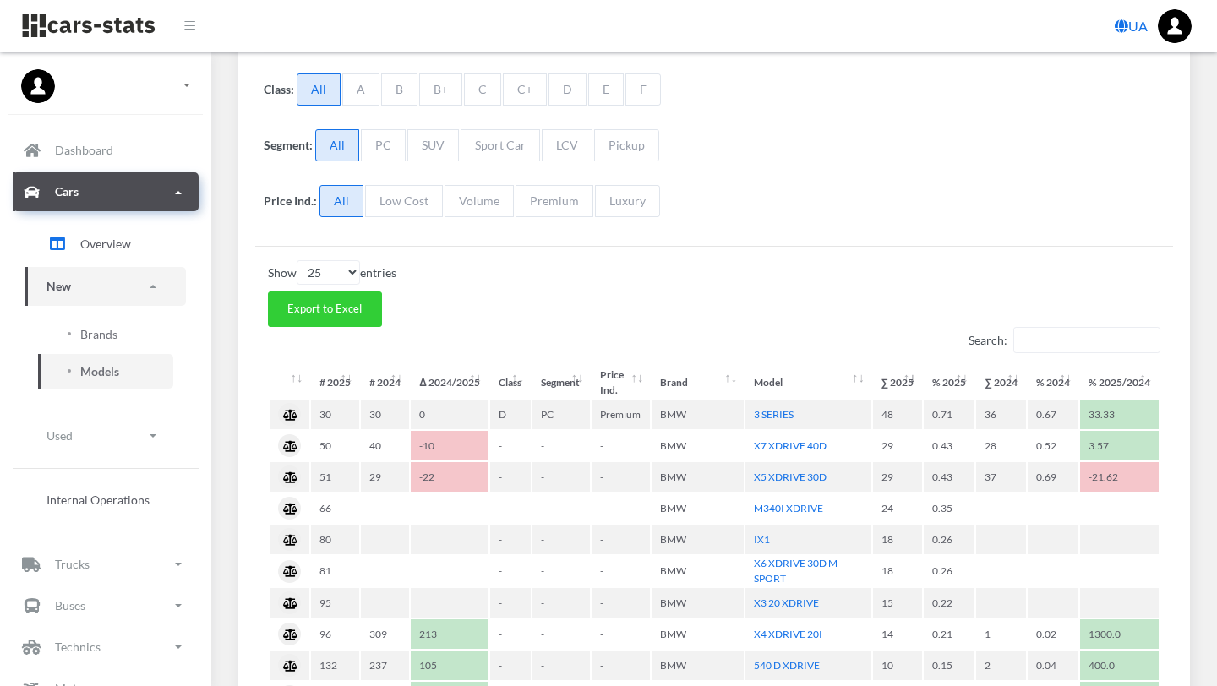
scroll to position [372, 0]
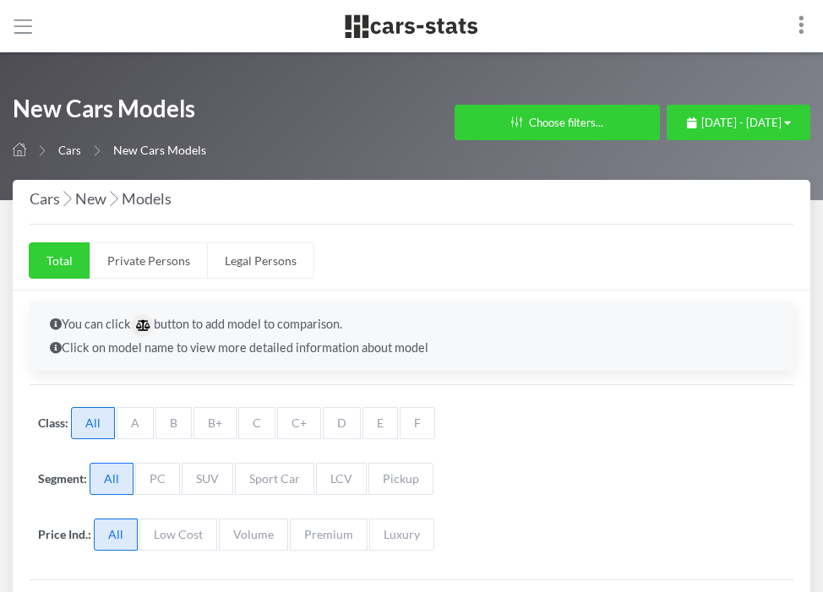
select select "25"
select select "MAZDA"
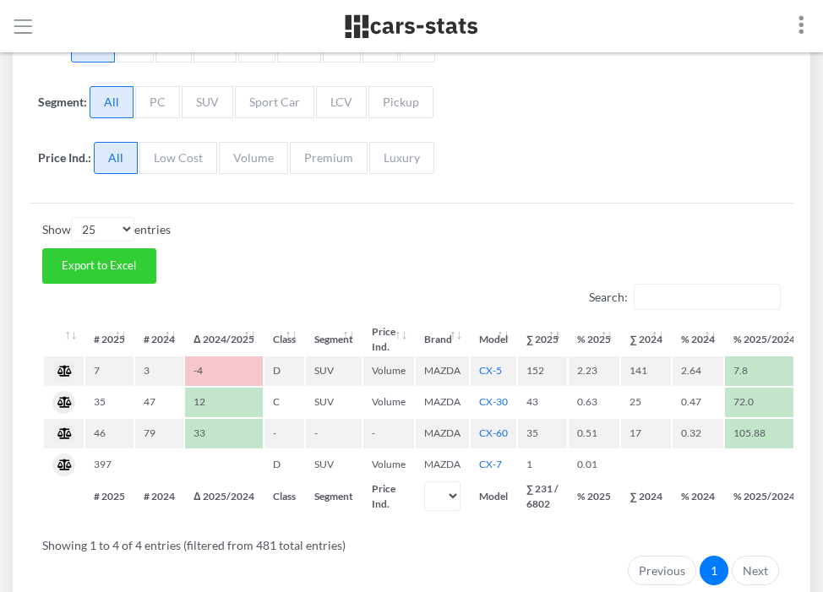
scroll to position [377, 0]
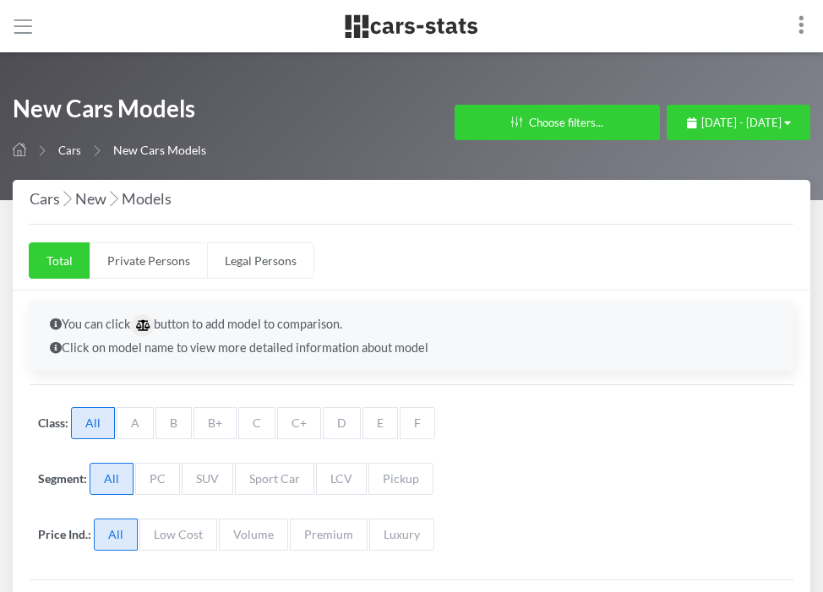
select select "25"
select select "HONDA"
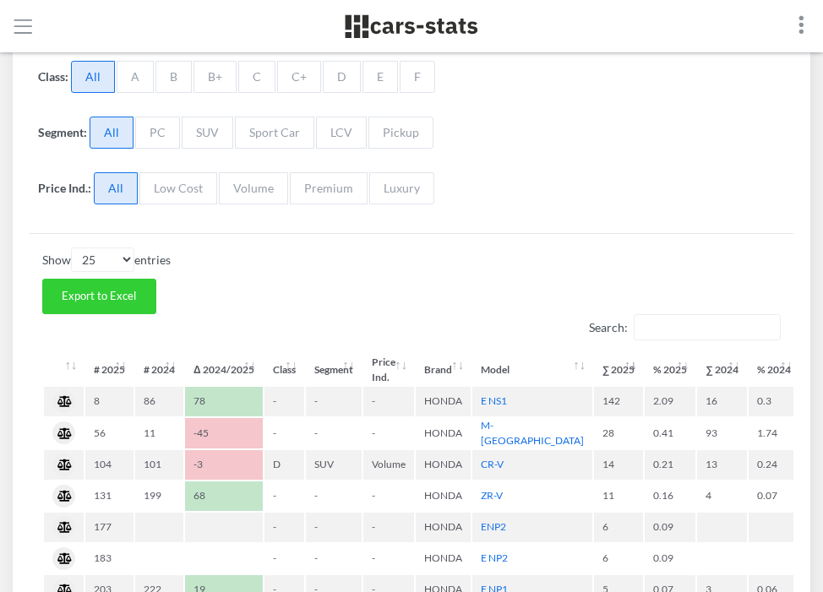
scroll to position [346, 0]
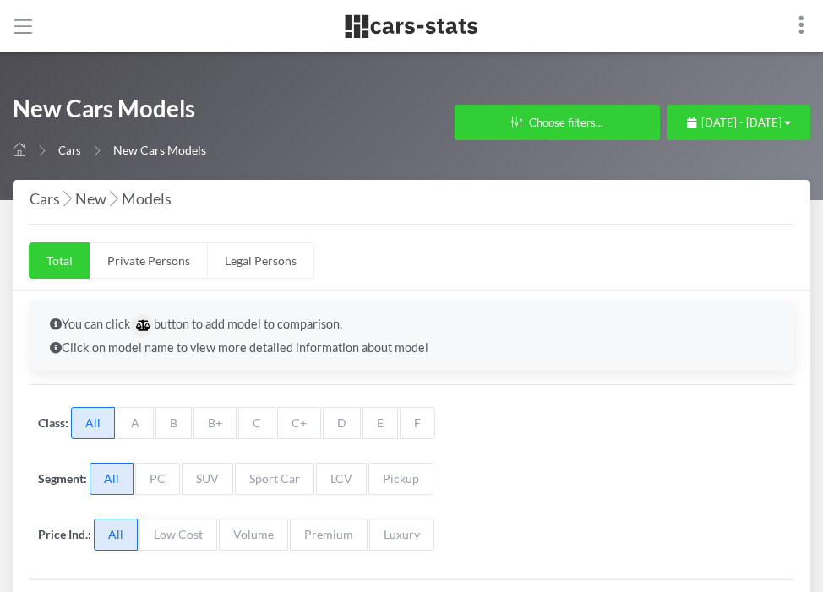
select select "25"
select select "AUDI"
